Goal: Task Accomplishment & Management: Manage account settings

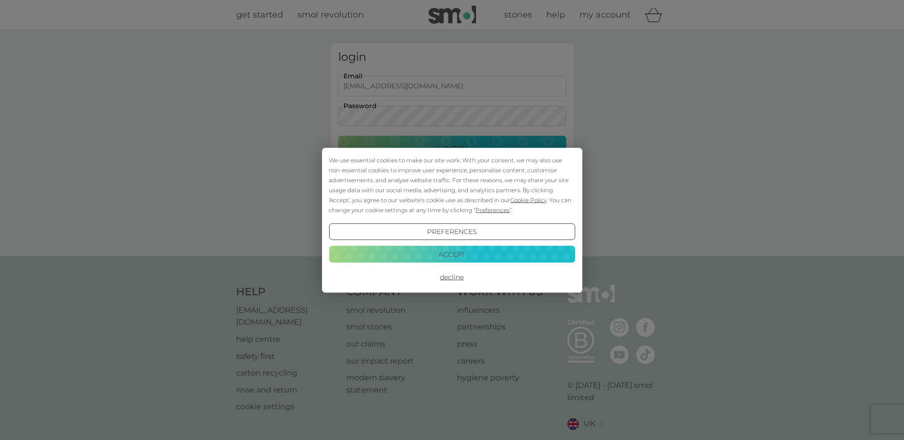
click at [453, 261] on button "Accept" at bounding box center [452, 254] width 246 height 17
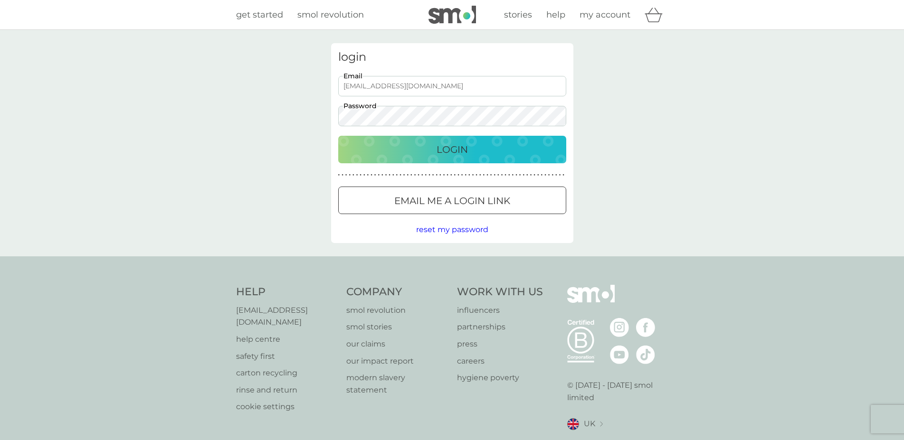
click at [466, 139] on button "Login" at bounding box center [452, 150] width 228 height 28
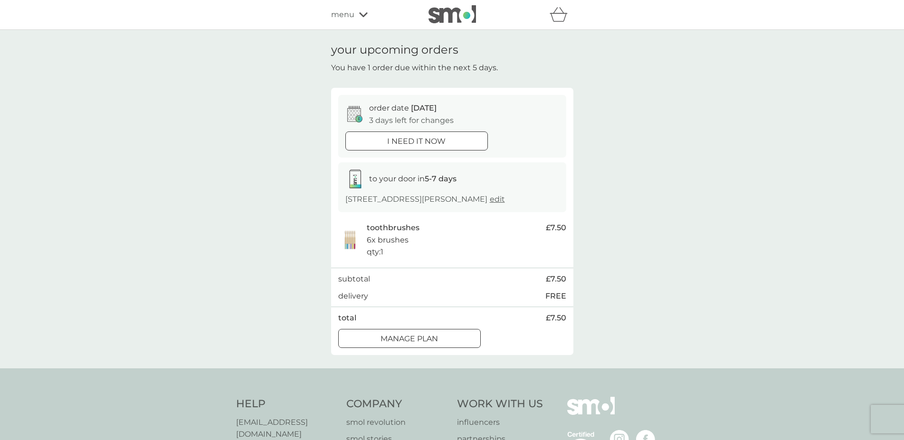
click at [433, 345] on p "Manage plan" at bounding box center [409, 339] width 57 height 12
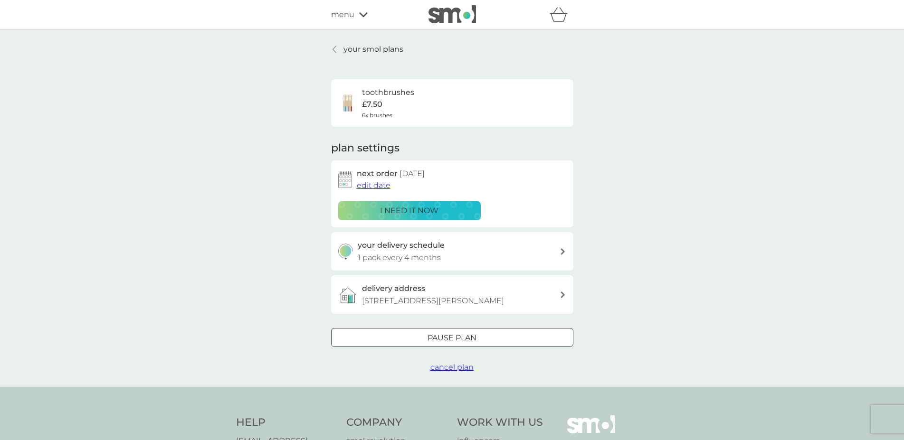
click at [470, 345] on p "Pause plan" at bounding box center [452, 338] width 49 height 12
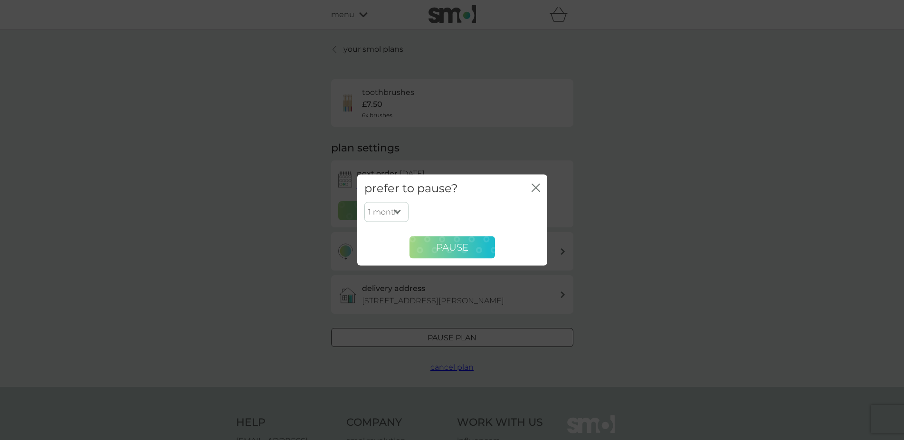
click at [452, 246] on span "Pause" at bounding box center [452, 247] width 32 height 11
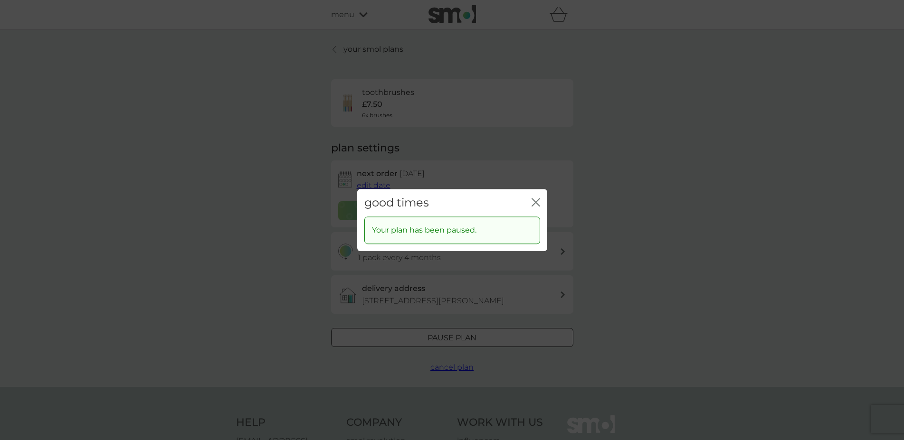
click at [539, 200] on icon "close" at bounding box center [536, 202] width 9 height 9
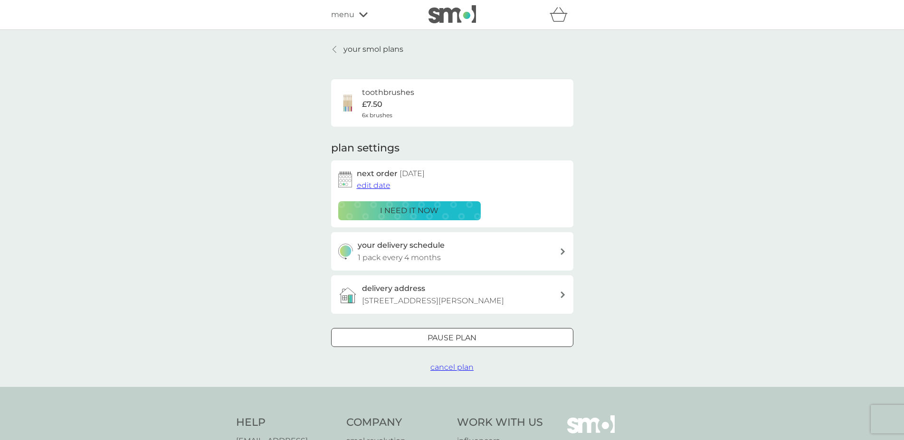
click at [345, 17] on span "menu" at bounding box center [342, 15] width 23 height 12
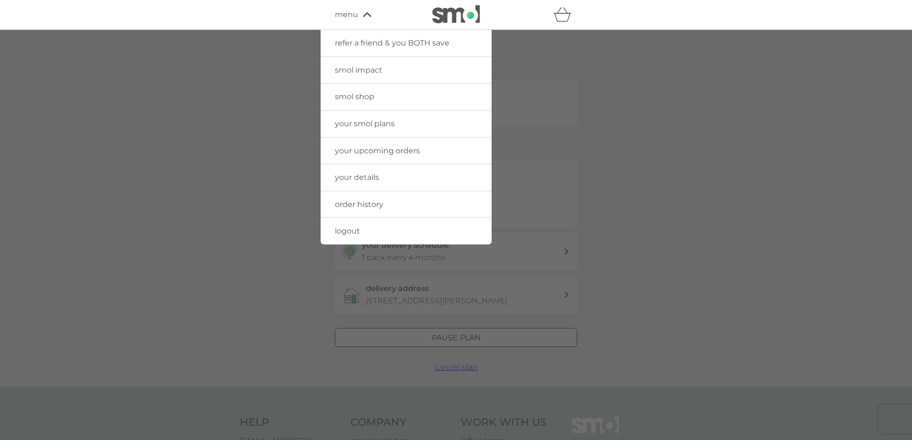
click at [375, 123] on span "your smol plans" at bounding box center [365, 123] width 60 height 9
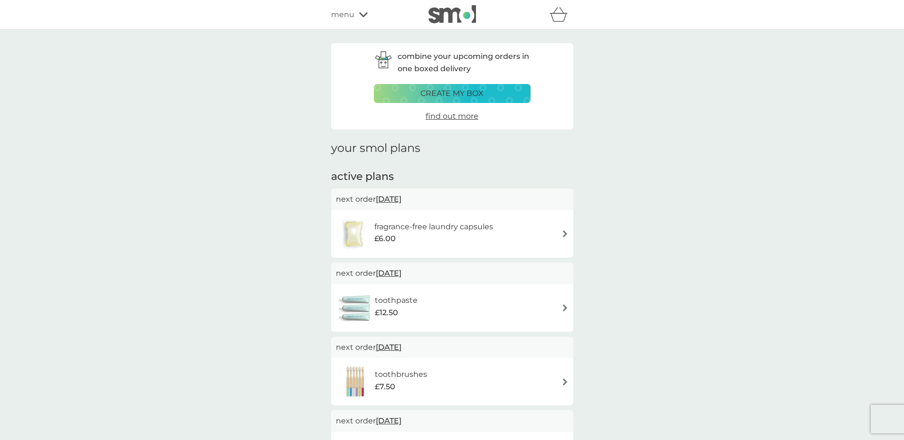
click at [564, 237] on img at bounding box center [565, 233] width 7 height 7
click at [564, 307] on img at bounding box center [565, 308] width 7 height 7
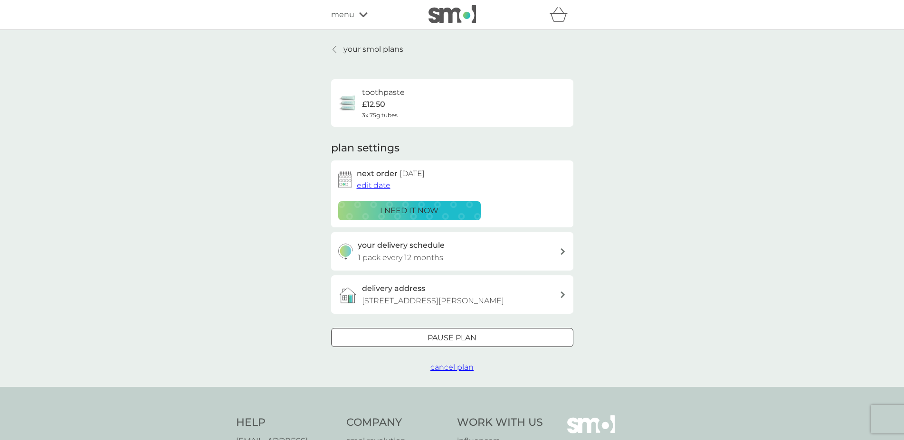
click at [463, 342] on div at bounding box center [464, 338] width 8 height 8
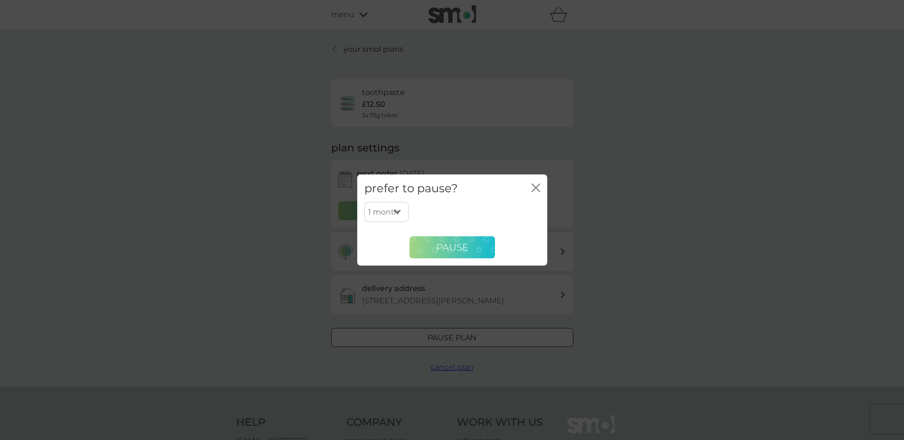
click at [467, 247] on span "Pause" at bounding box center [452, 247] width 32 height 11
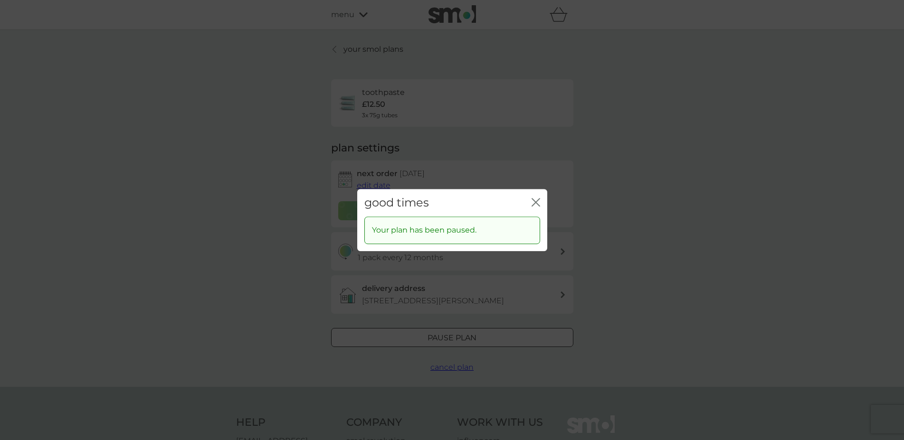
click at [537, 201] on icon "close" at bounding box center [538, 203] width 4 height 8
